Goal: Task Accomplishment & Management: Manage account settings

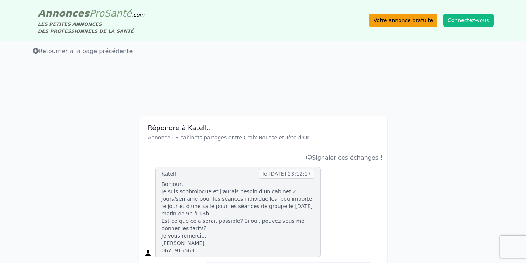
click at [404, 21] on link "Votre annonce gratuite" at bounding box center [403, 20] width 68 height 13
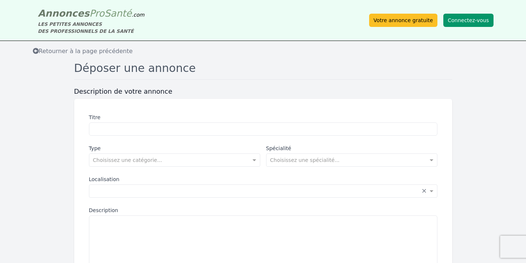
click at [468, 24] on button "Connectez-vous" at bounding box center [469, 20] width 50 height 13
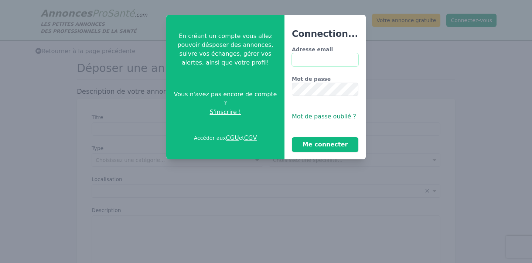
type input "**********"
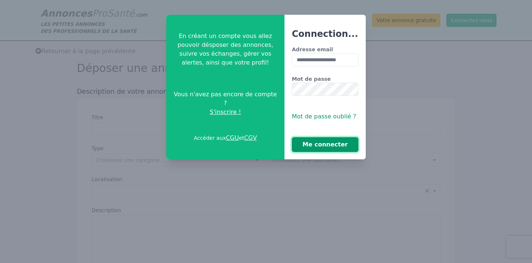
click at [332, 148] on button "Me connecter" at bounding box center [325, 144] width 67 height 15
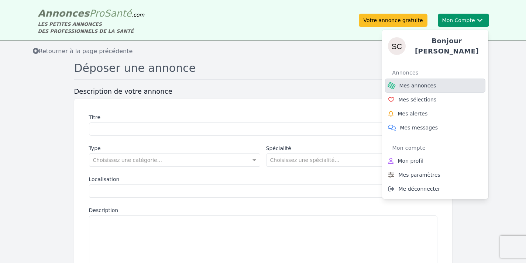
click at [426, 83] on span "Mes annonces" at bounding box center [418, 85] width 37 height 7
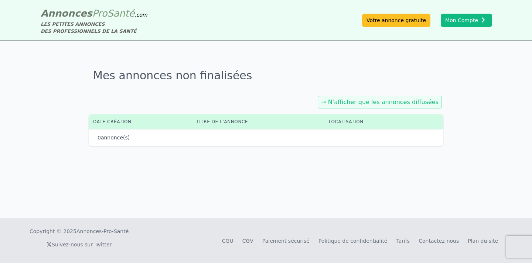
click at [413, 100] on link "→ N'afficher que les annonces diffusées" at bounding box center [379, 102] width 117 height 7
